Goal: Information Seeking & Learning: Learn about a topic

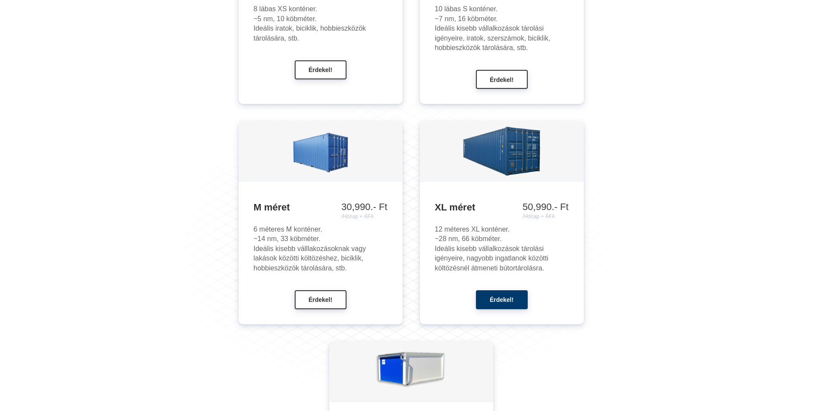
scroll to position [950, 0]
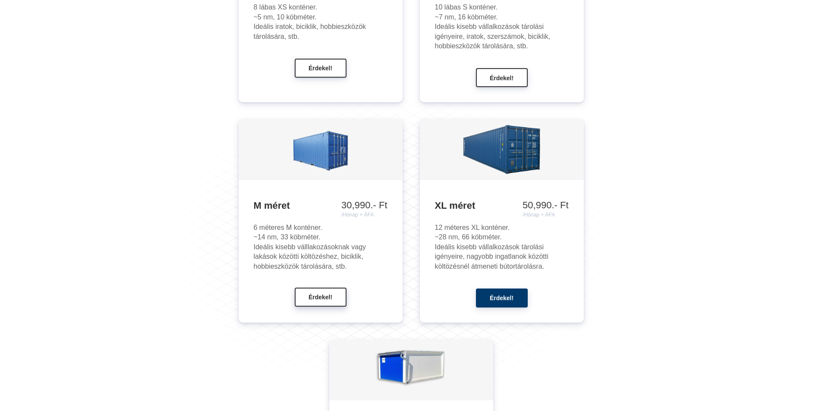
click at [318, 297] on span "Érdekel!" at bounding box center [321, 297] width 24 height 7
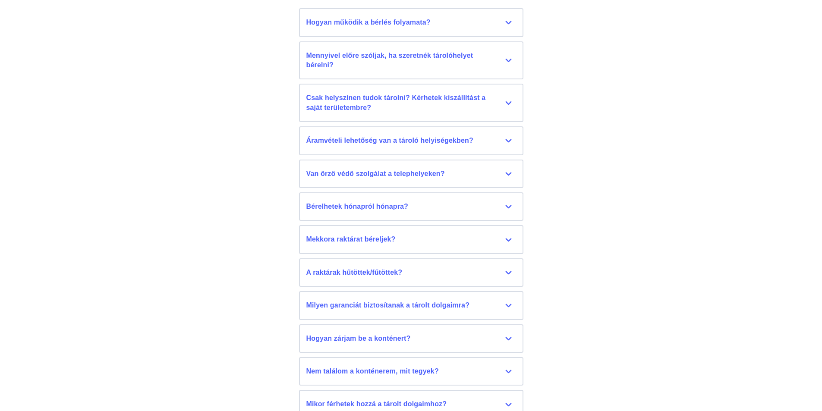
scroll to position [3780, 0]
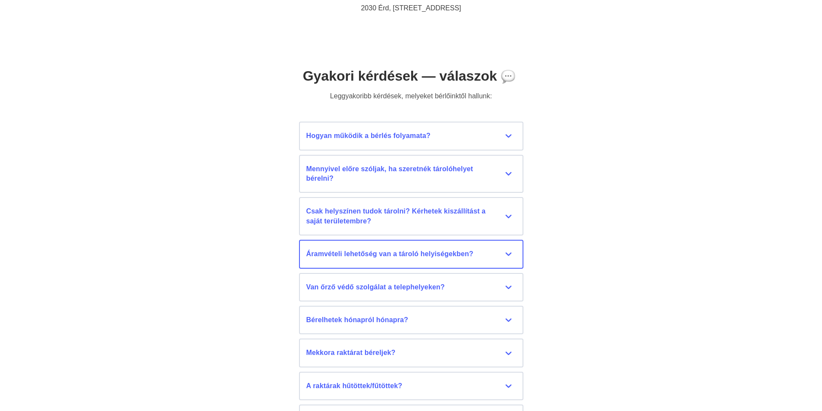
click at [432, 249] on button "Áramvételi lehetőség van a tároló helyiségekben? Jelenleg áramvételi lehetőség …" at bounding box center [411, 254] width 225 height 28
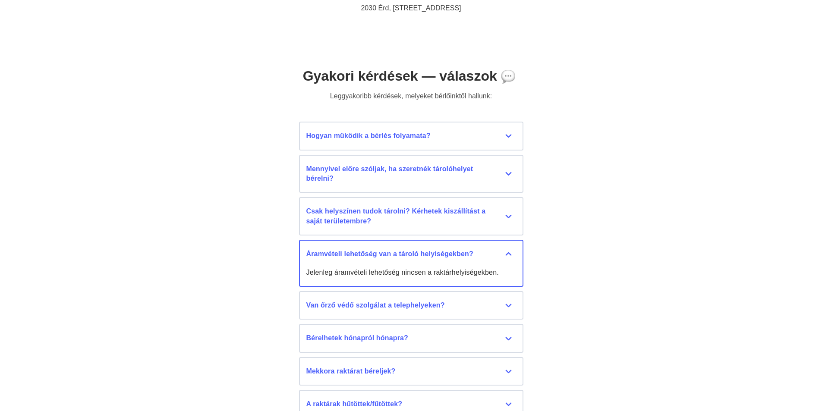
click at [432, 249] on button "Áramvételi lehetőség van a tároló helyiségekben? Jelenleg áramvételi lehetőség …" at bounding box center [411, 263] width 225 height 47
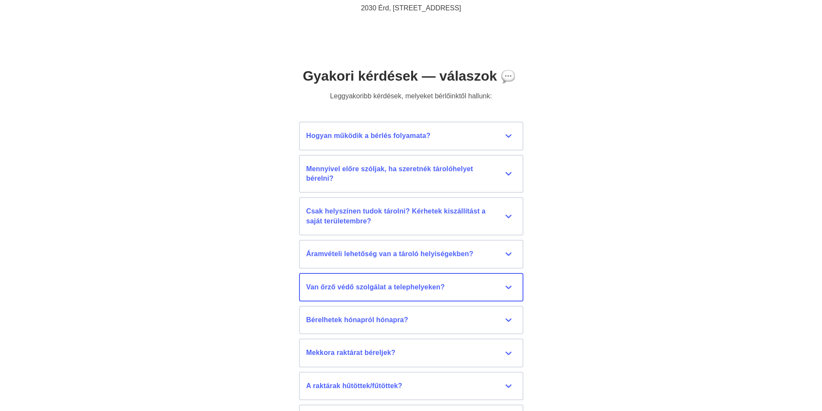
click at [429, 283] on div "Van őrző védő szolgálat a telephelyeken?" at bounding box center [412, 287] width 210 height 9
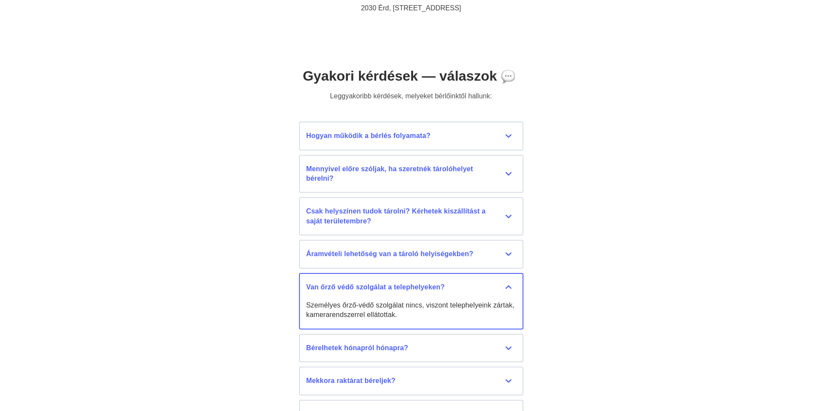
click at [429, 283] on div "Van őrző védő szolgálat a telephelyeken?" at bounding box center [412, 287] width 210 height 9
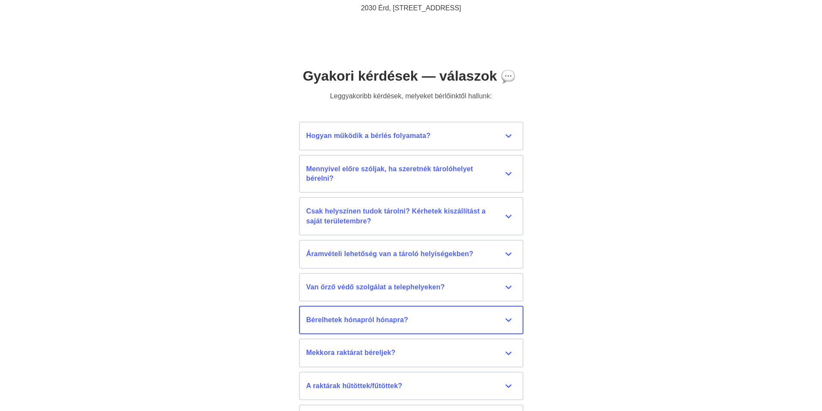
click at [407, 320] on div "Bérelhetek hónapról hónapra?" at bounding box center [412, 320] width 210 height 9
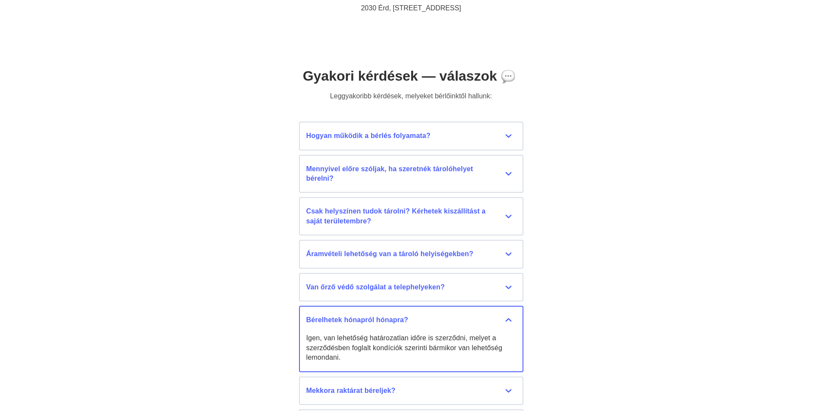
click at [407, 320] on div "Bérelhetek hónapról hónapra?" at bounding box center [412, 320] width 210 height 9
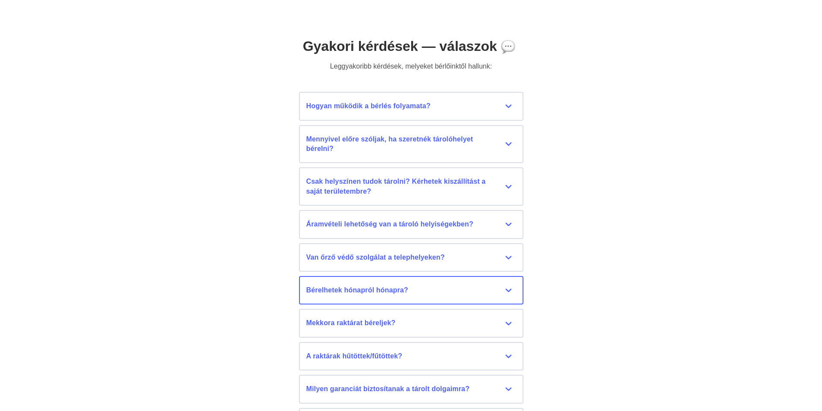
scroll to position [3823, 0]
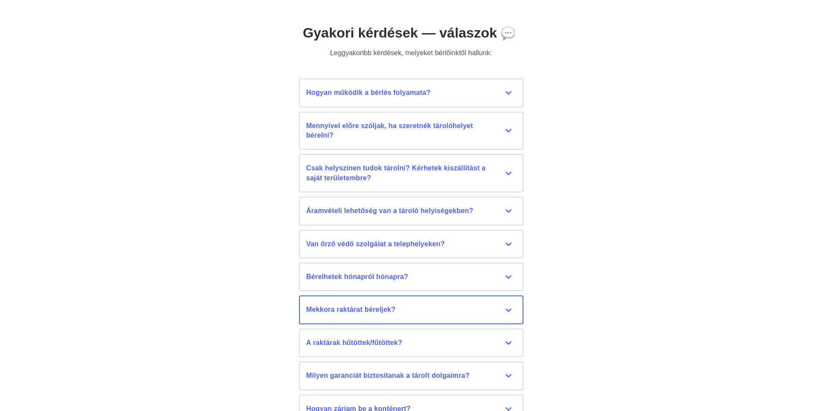
click at [399, 310] on div "Mekkora raktárat béreljek?" at bounding box center [412, 309] width 210 height 9
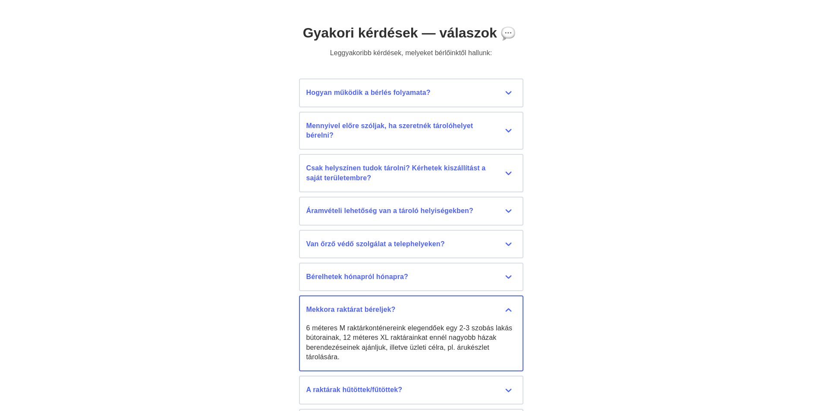
click at [399, 310] on div "Mekkora raktárat béreljek?" at bounding box center [412, 309] width 210 height 9
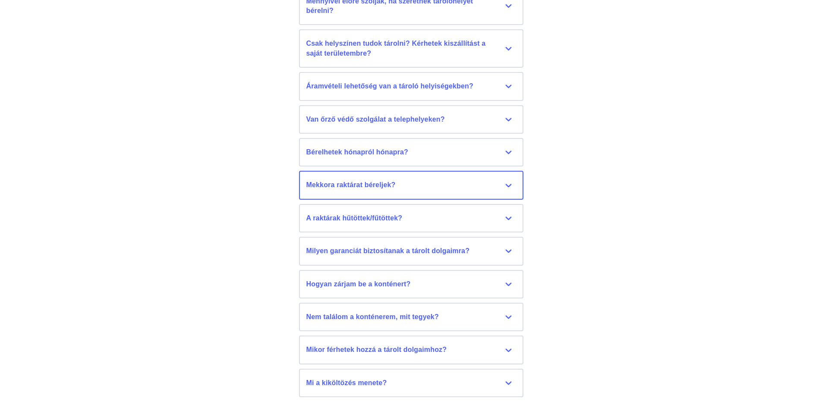
scroll to position [3953, 0]
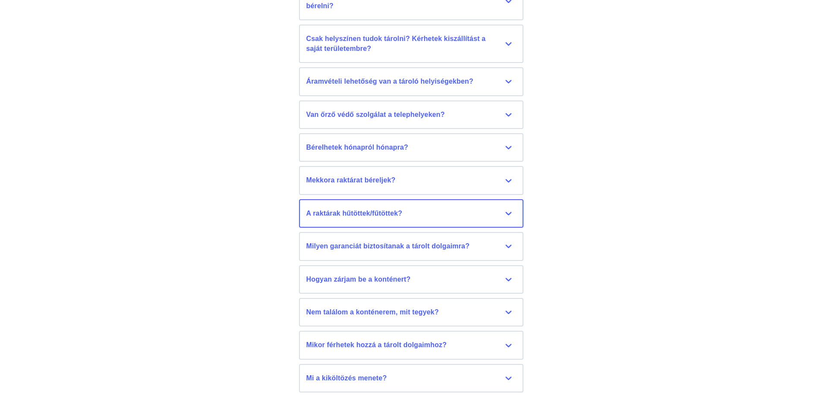
click at [366, 212] on div "A raktárak hűtöttek/fűtöttek?" at bounding box center [412, 213] width 210 height 9
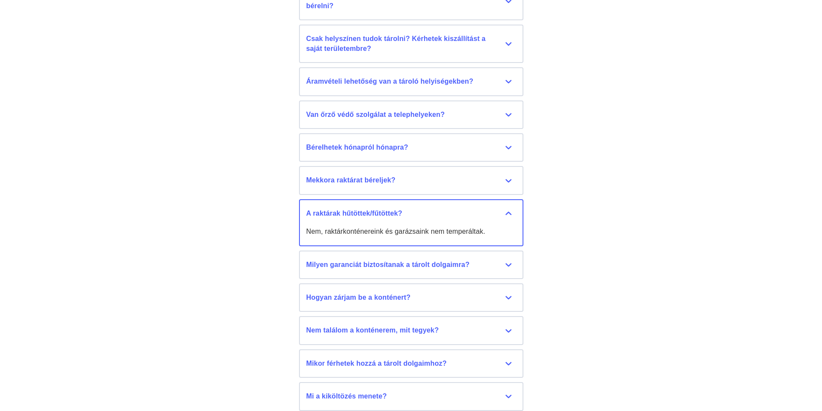
click at [366, 212] on div "A raktárak hűtöttek/fűtöttek?" at bounding box center [412, 213] width 210 height 9
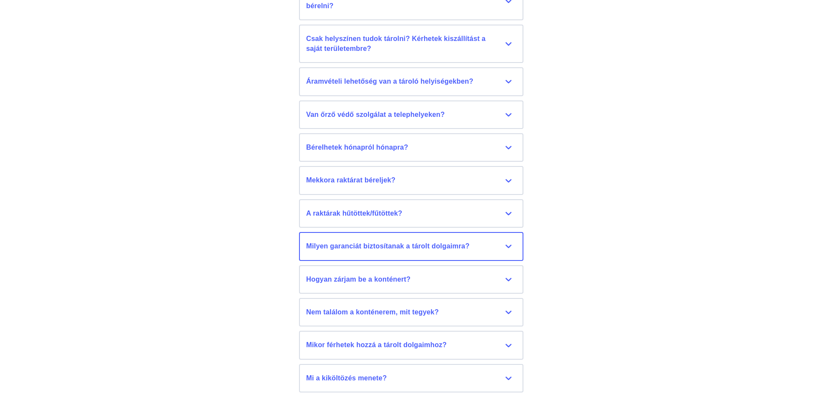
click at [370, 246] on div "Milyen garanciát biztosítanak a tárolt dolgaimra?" at bounding box center [412, 246] width 210 height 9
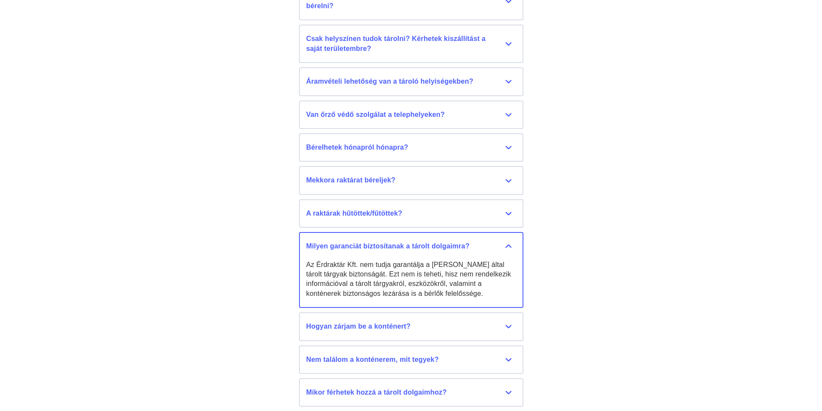
click at [370, 246] on div "Milyen garanciát biztosítanak a tárolt dolgaimra?" at bounding box center [412, 246] width 210 height 9
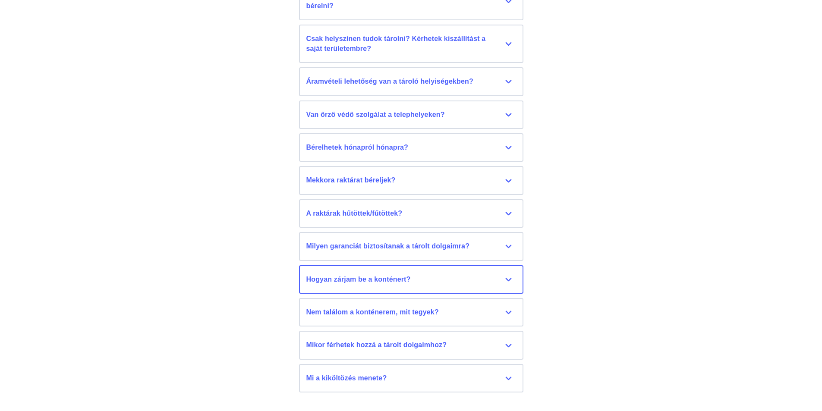
click at [364, 282] on div "Hogyan zárjam be a konténert?" at bounding box center [412, 279] width 210 height 9
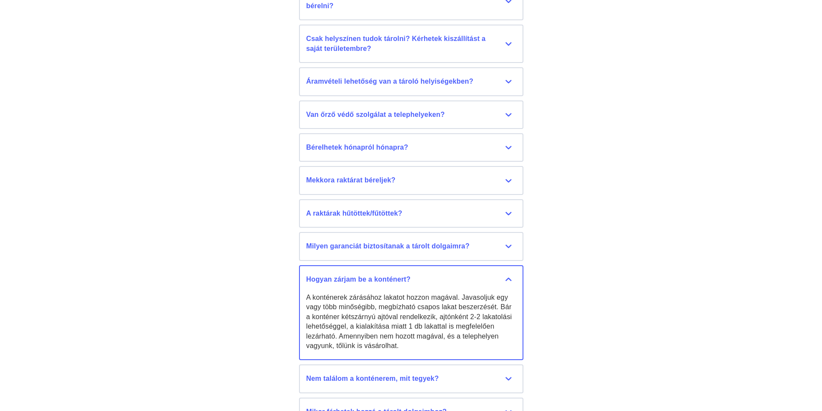
click at [364, 282] on div "Hogyan zárjam be a konténert?" at bounding box center [412, 279] width 210 height 9
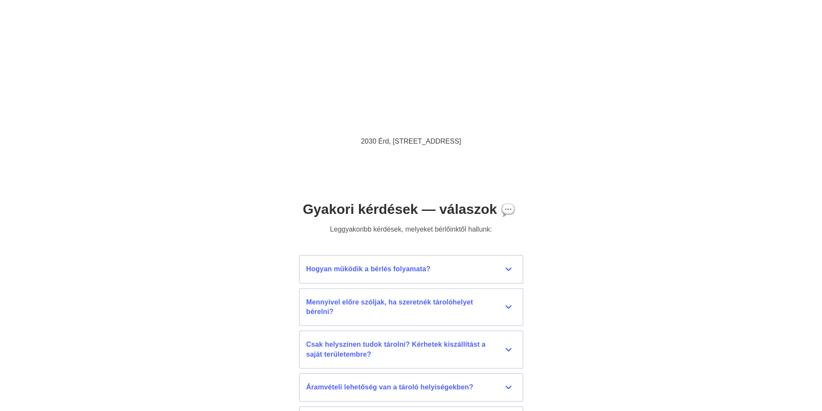
scroll to position [3607, 0]
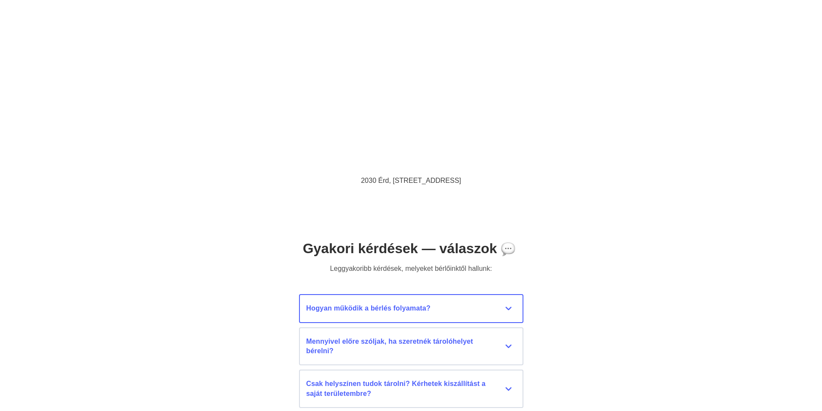
click at [362, 305] on div "Hogyan működik a bérlés folyamata?" at bounding box center [412, 308] width 210 height 9
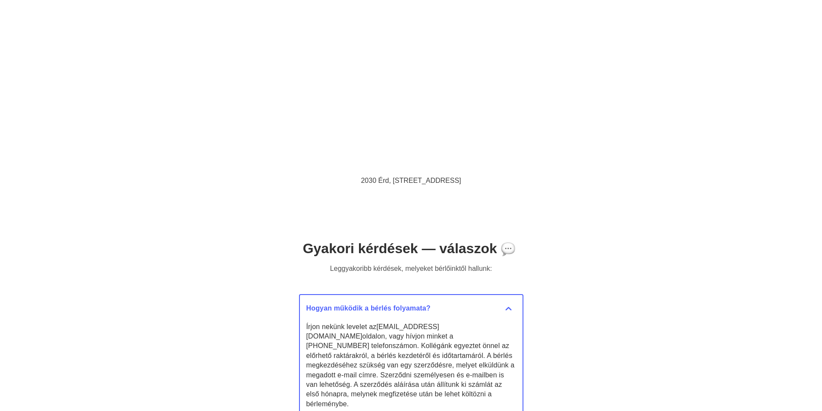
scroll to position [3737, 0]
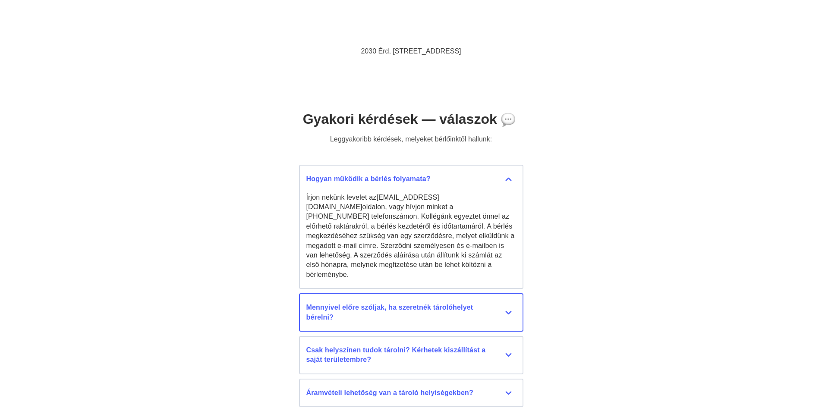
click at [348, 294] on button "Mennyivel előre szóljak, ha szeretnék tárolóhelyet bérelni? Minél előbb szóljon…" at bounding box center [411, 313] width 225 height 38
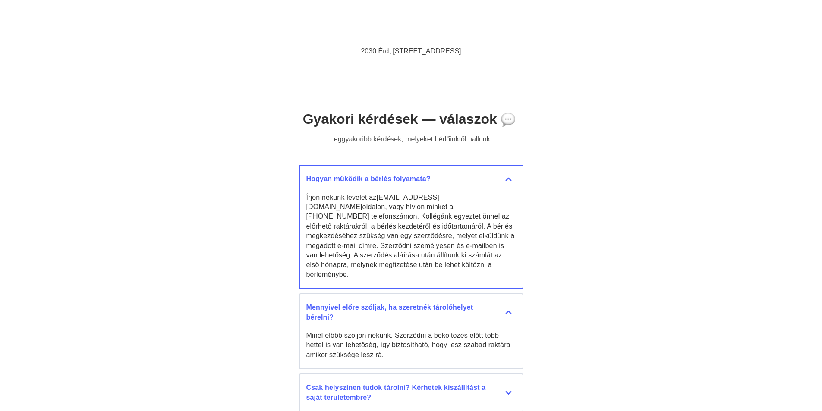
click at [345, 174] on button "Hogyan működik a bérlés folyamata? Írjon nekünk levelet az [EMAIL_ADDRESS][DOMA…" at bounding box center [411, 227] width 225 height 124
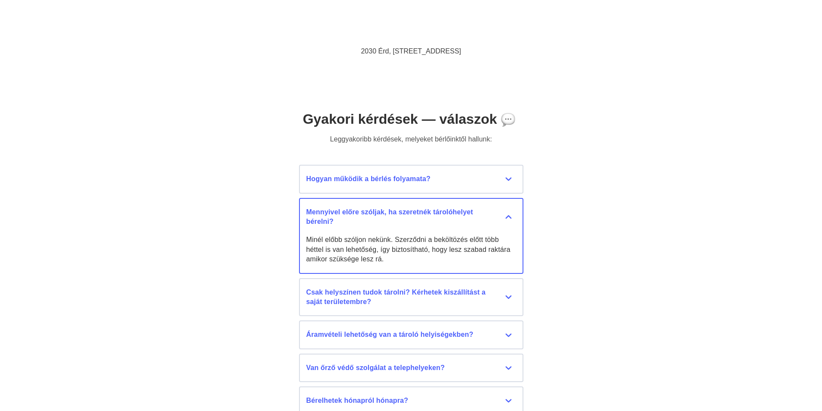
click at [355, 206] on button "Mennyivel előre szóljak, ha szeretnék tárolóhelyet bérelni? Minél előbb szóljon…" at bounding box center [411, 236] width 225 height 76
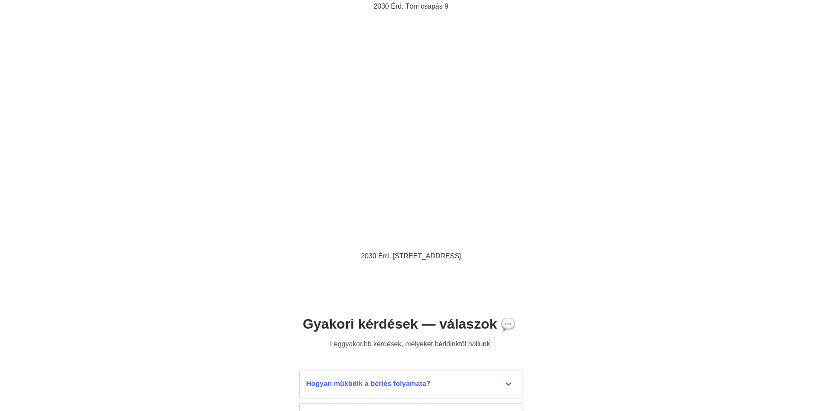
scroll to position [3435, 0]
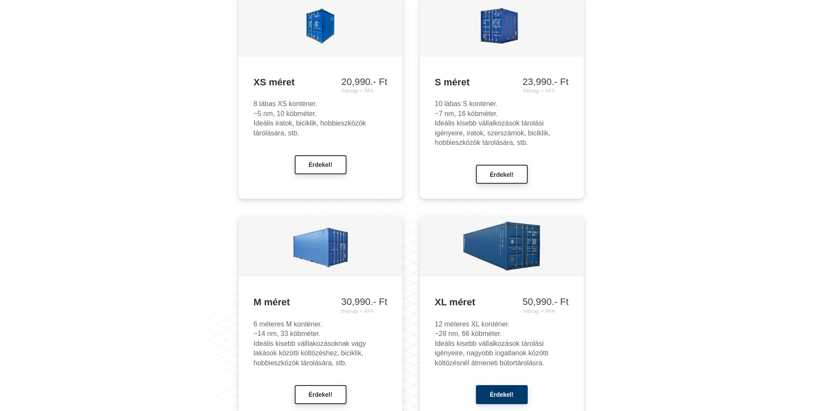
scroll to position [864, 0]
